Goal: Understand site structure: Understand site structure

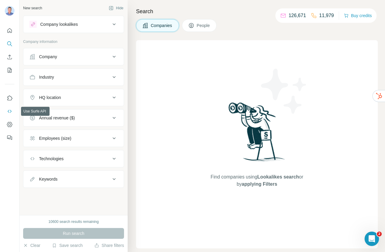
click at [11, 112] on icon "Use Surfe API" at bounding box center [10, 111] width 4 height 3
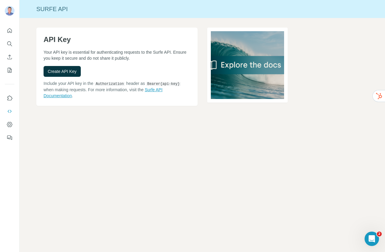
click at [161, 89] on link "Surfe API Documentation" at bounding box center [103, 92] width 119 height 11
click at [8, 33] on icon "Quick start" at bounding box center [10, 30] width 5 height 5
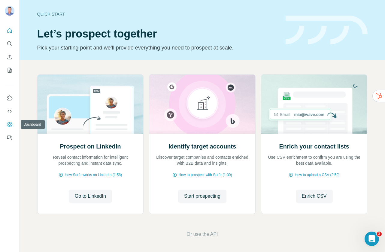
click at [10, 125] on icon "Dashboard" at bounding box center [9, 124] width 2 height 2
